Goal: Check status: Check status

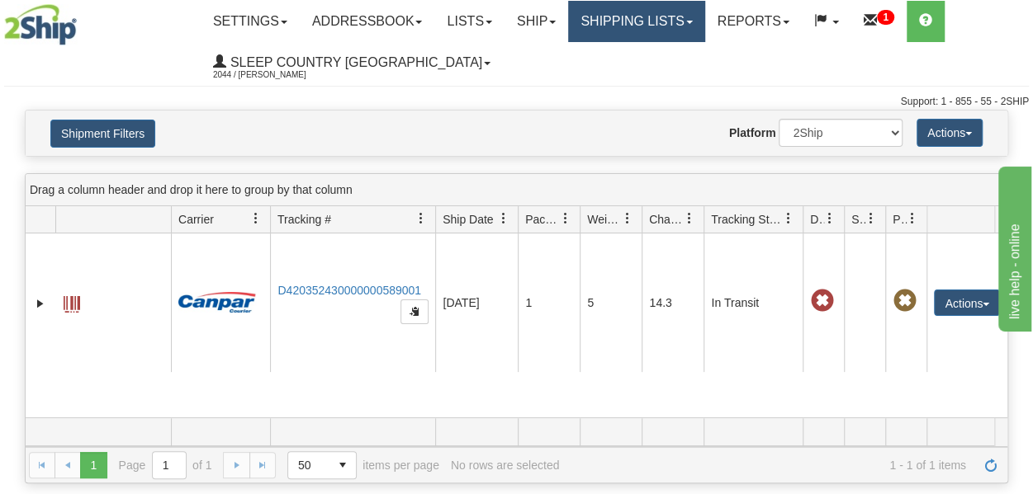
click at [658, 30] on link "Shipping lists" at bounding box center [636, 21] width 136 height 41
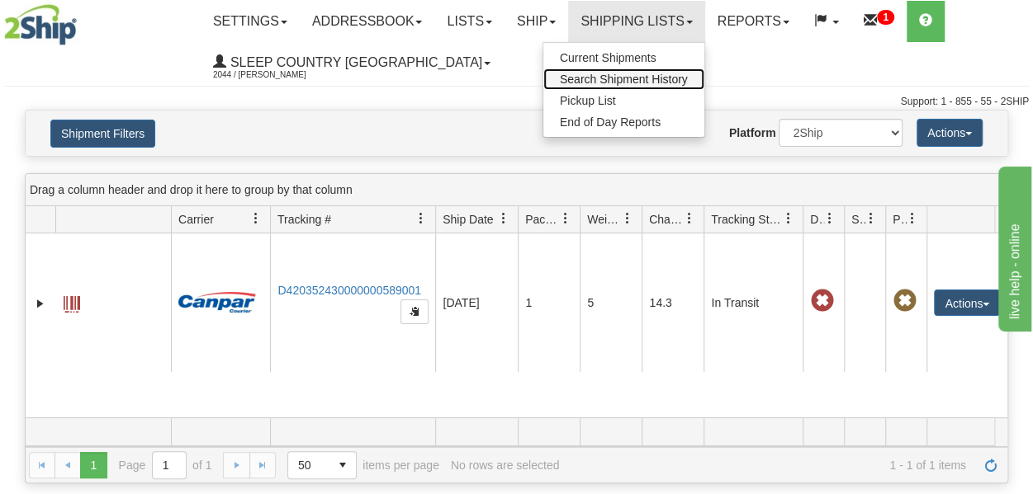
drag, startPoint x: 631, startPoint y: 77, endPoint x: 641, endPoint y: 81, distance: 10.7
click at [631, 78] on span "Search Shipment History" at bounding box center [624, 79] width 128 height 13
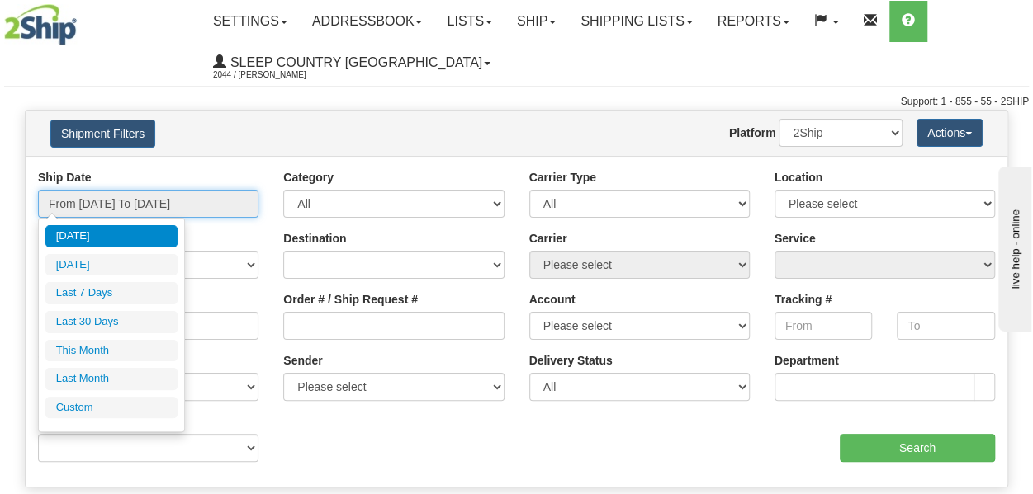
click at [116, 202] on input "From 08/19/2025 To 08/20/2025" at bounding box center [148, 204] width 220 height 28
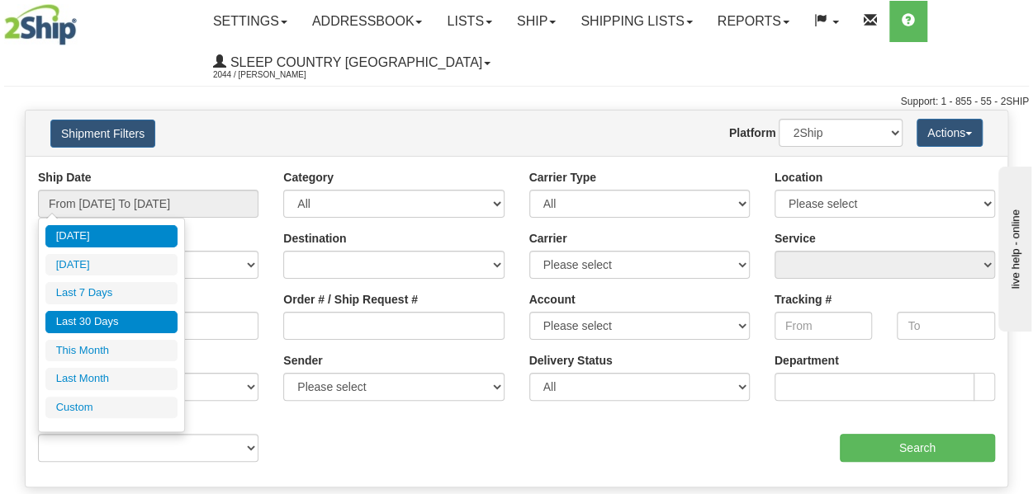
click at [130, 319] on li "Last 30 Days" at bounding box center [111, 322] width 132 height 22
type input "From [DATE] To [DATE]"
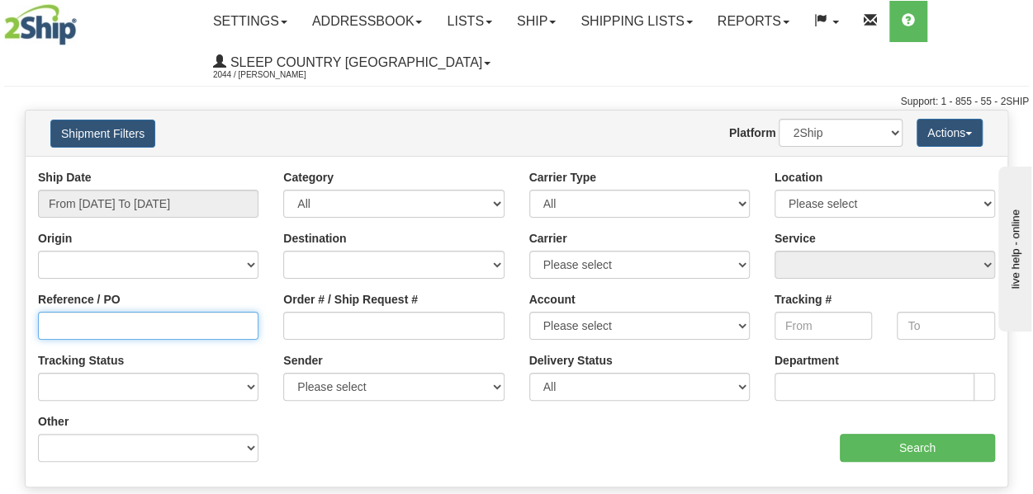
click at [154, 324] on input "Reference / PO" at bounding box center [148, 326] width 220 height 28
paste input "9000I005282"
type input "9000I005282"
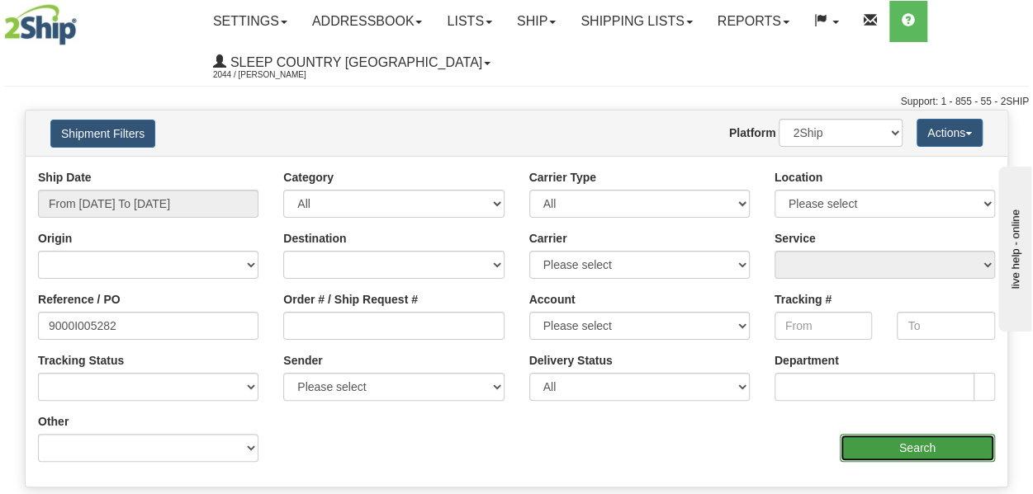
click at [933, 443] on input "Search" at bounding box center [916, 448] width 155 height 28
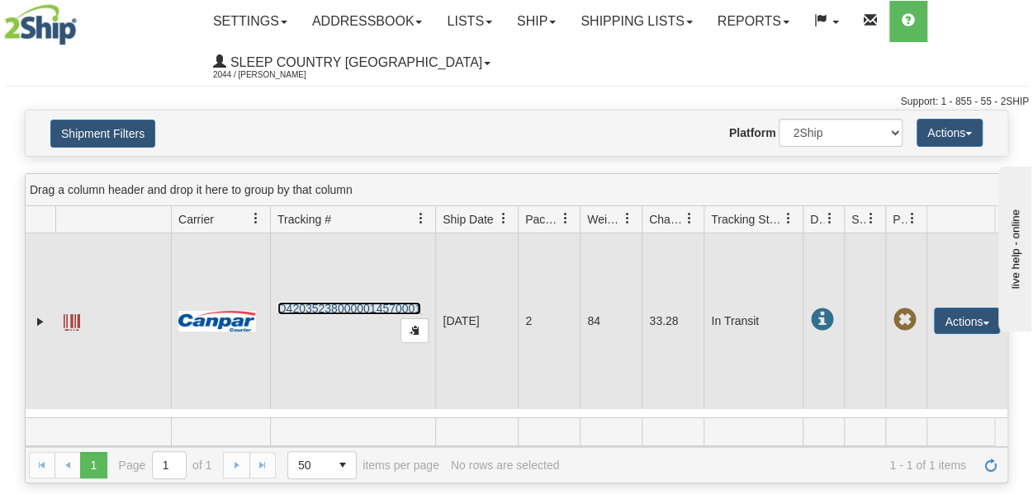
click at [340, 315] on link "D420352380000014570001" at bounding box center [349, 308] width 144 height 13
